Goal: Information Seeking & Learning: Learn about a topic

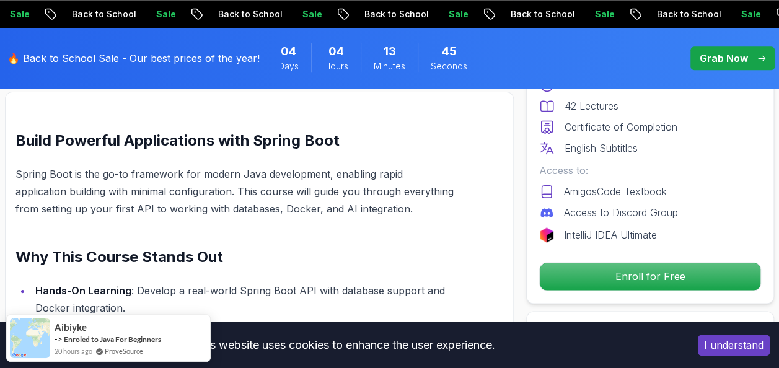
scroll to position [771, 0]
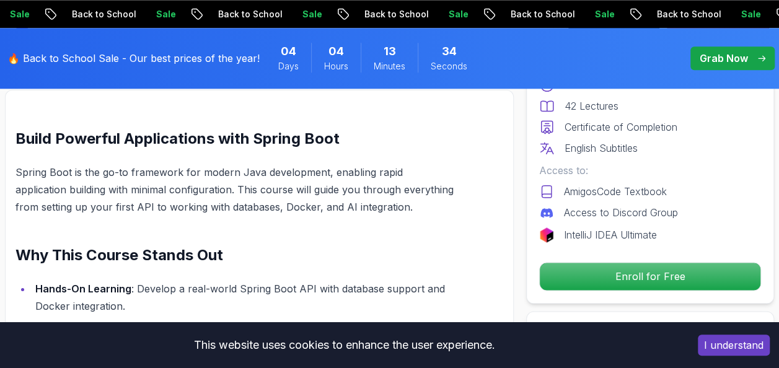
click at [646, 161] on div "Includes: 1.67 Hours 42 Lectures Certificate of Completion English Subtitles Ac…" at bounding box center [650, 149] width 222 height 186
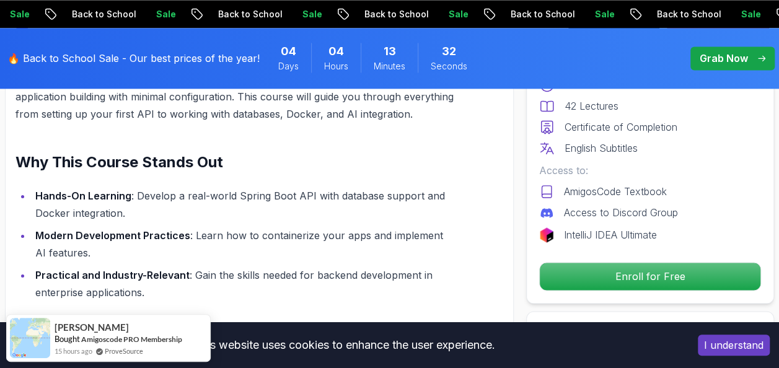
scroll to position [865, 0]
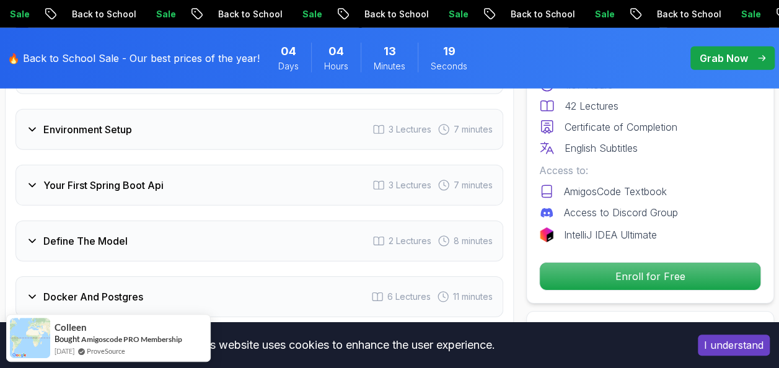
scroll to position [1829, 0]
click at [537, 327] on div "This website uses cookies to enhance the user experience. I understand" at bounding box center [389, 345] width 779 height 46
click at [601, 345] on div "This website uses cookies to enhance the user experience." at bounding box center [344, 344] width 670 height 27
